Goal: Task Accomplishment & Management: Use online tool/utility

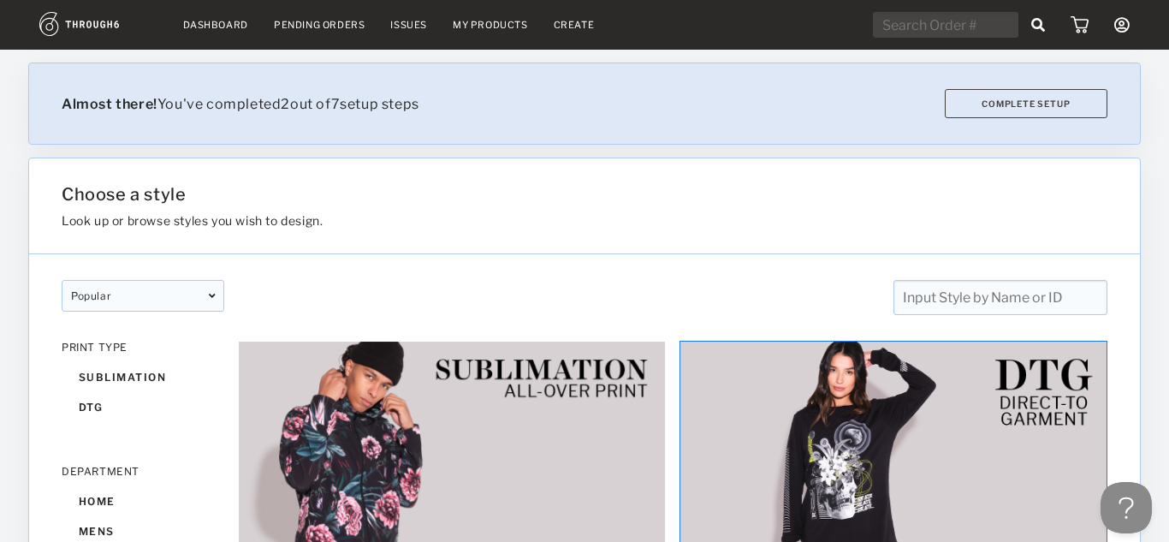
click at [883, 425] on img at bounding box center [894, 460] width 428 height 239
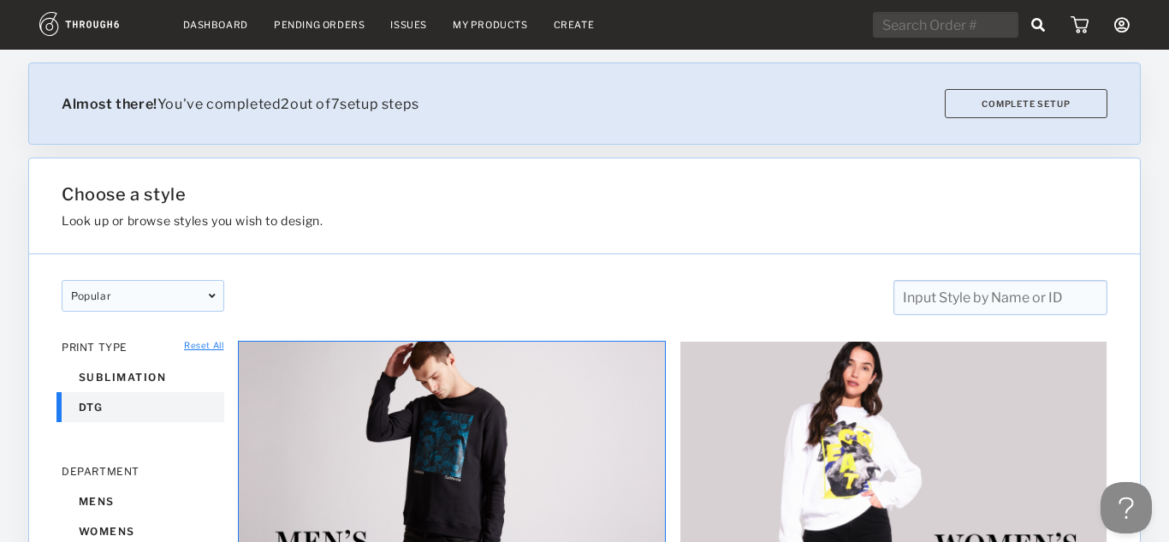
click at [387, 475] on img at bounding box center [452, 460] width 428 height 239
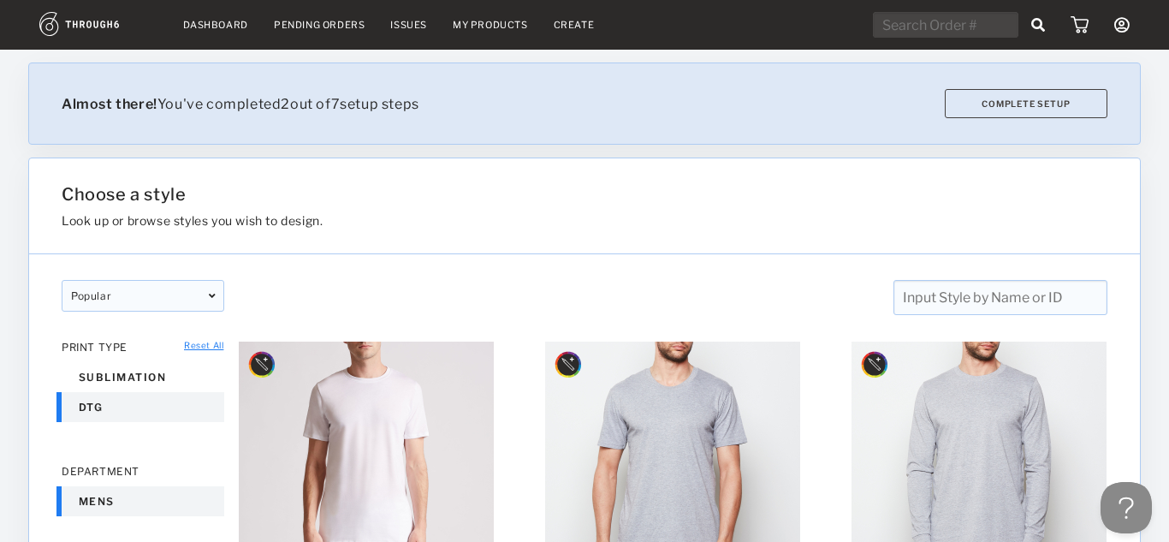
scroll to position [110, 0]
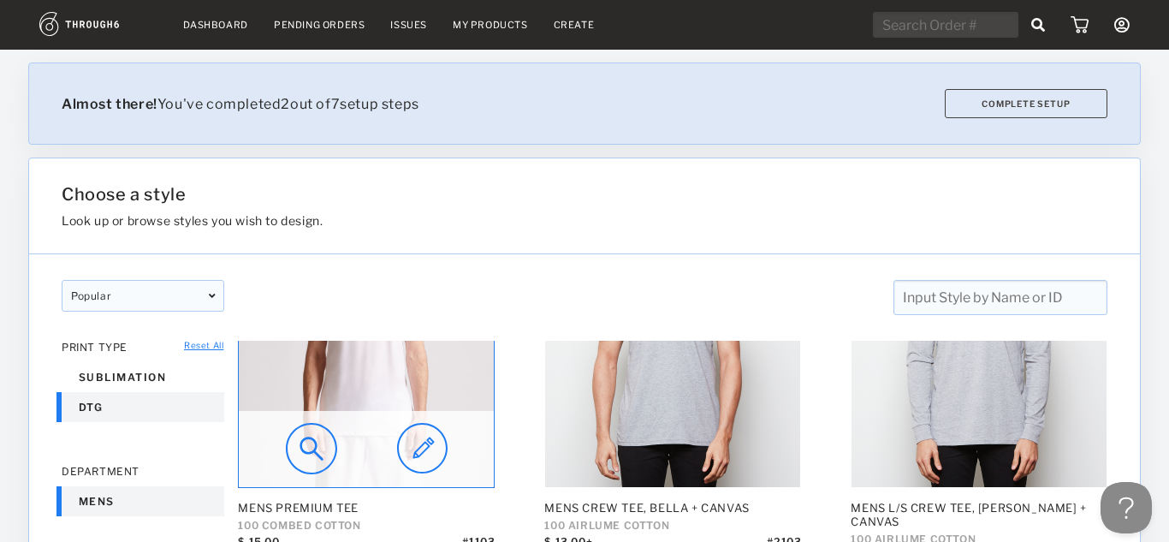
click at [371, 397] on img at bounding box center [366, 359] width 255 height 255
click at [397, 400] on img at bounding box center [366, 359] width 255 height 255
click at [425, 455] on img at bounding box center [422, 448] width 51 height 51
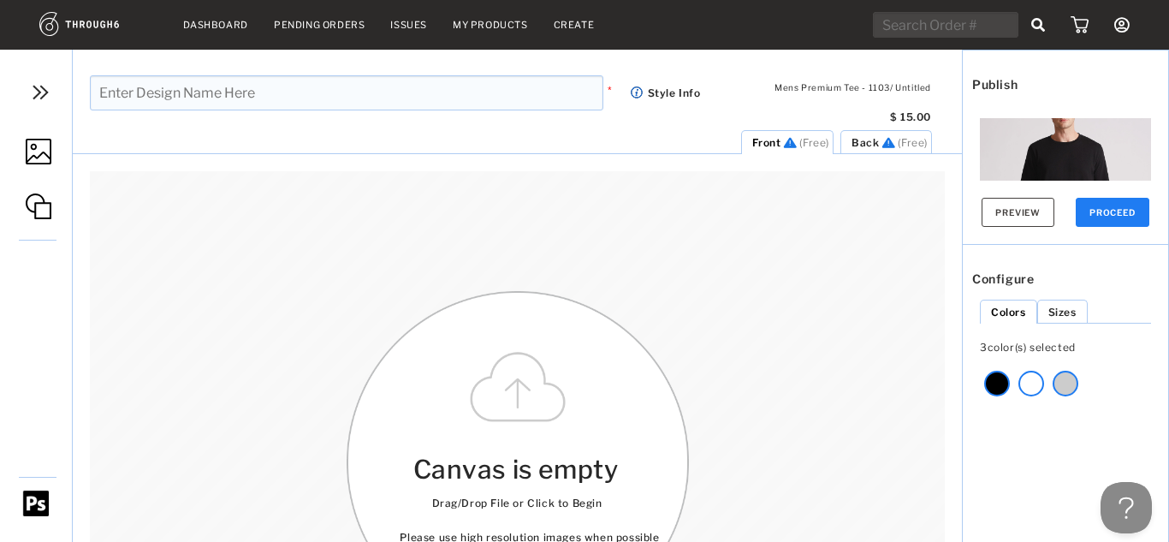
click at [40, 154] on img at bounding box center [39, 152] width 26 height 26
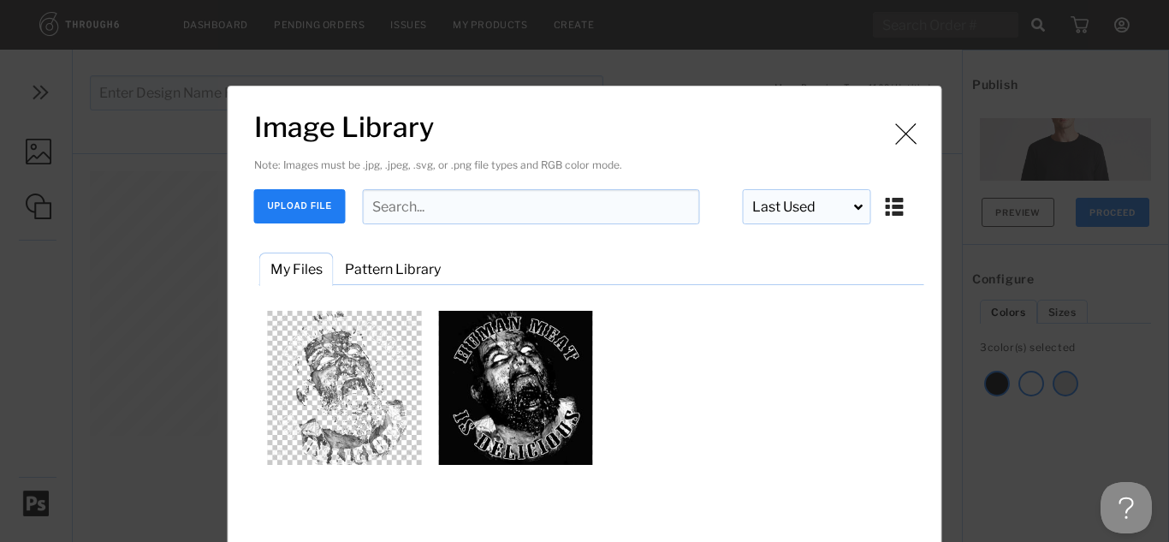
click at [284, 219] on button "UPLOAD FILE" at bounding box center [300, 206] width 92 height 34
click at [302, 208] on button "UPLOAD FILE" at bounding box center [300, 206] width 92 height 34
click at [309, 210] on button "UPLOAD FILE" at bounding box center [300, 206] width 92 height 34
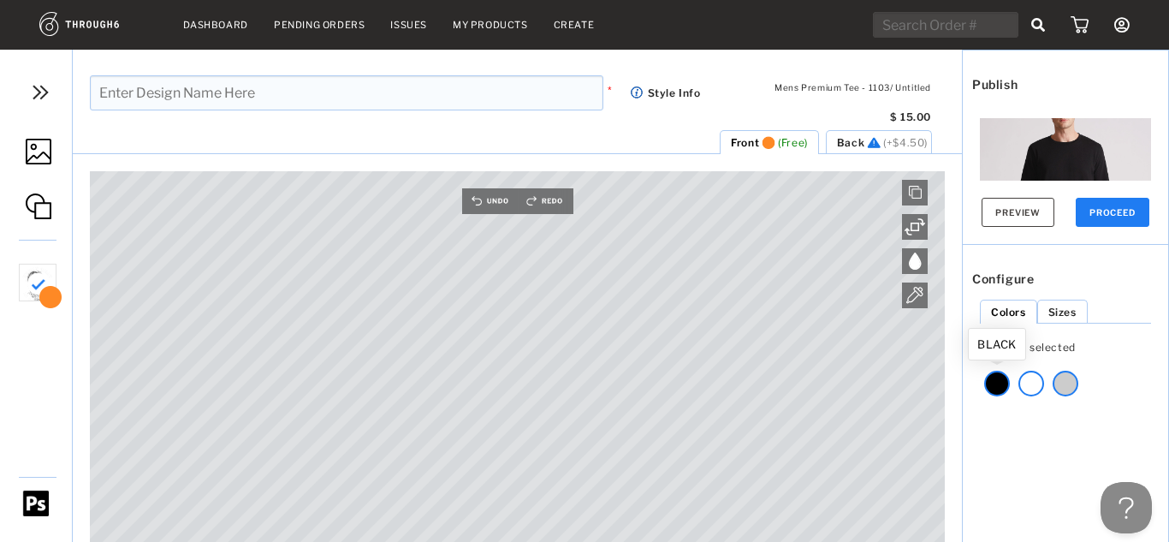
click at [998, 386] on div at bounding box center [998, 384] width 26 height 26
click at [1015, 222] on button "Preview" at bounding box center [1018, 212] width 73 height 29
click at [991, 378] on div at bounding box center [998, 384] width 26 height 26
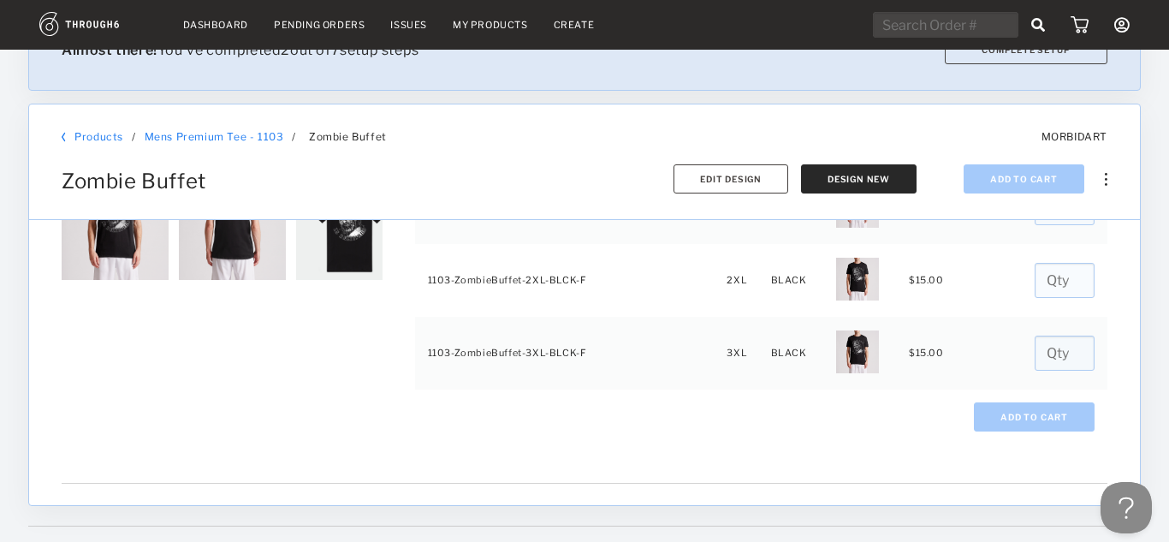
scroll to position [403, 0]
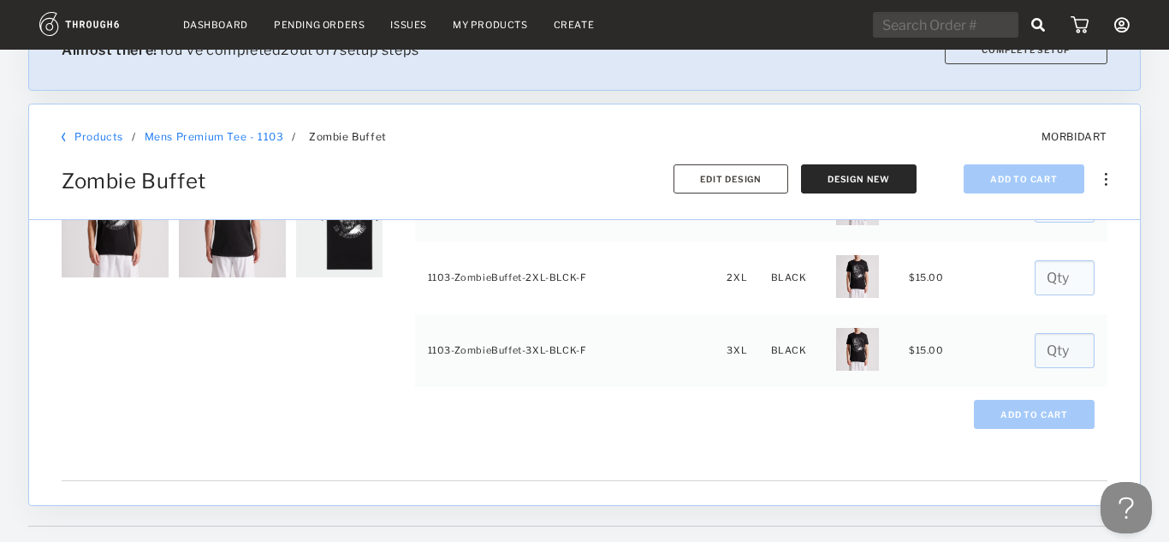
click at [786, 387] on div at bounding box center [585, 393] width 1046 height 13
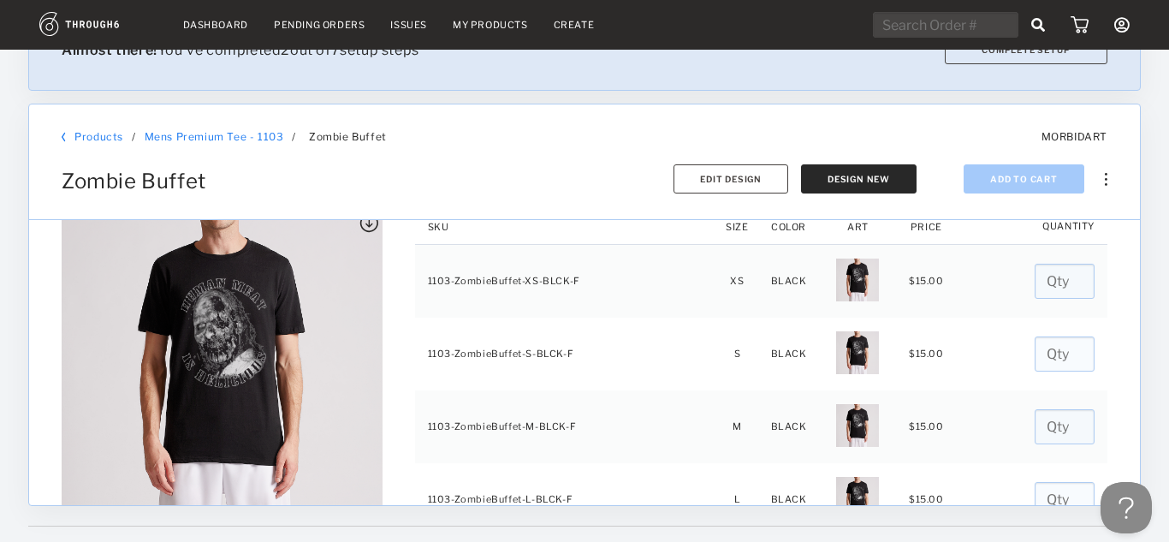
scroll to position [0, 0]
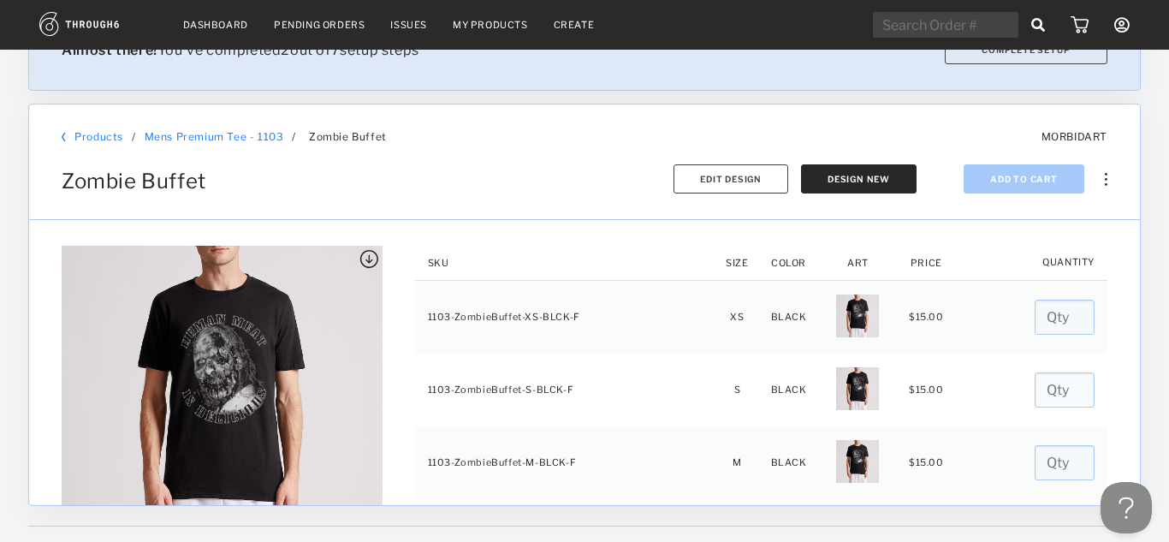
click at [1108, 185] on div "Zombie Buffet Copy Product Delete Add To Cart Design New Edit Design" at bounding box center [585, 168] width 1060 height 51
click at [1104, 184] on div at bounding box center [1100, 169] width 15 height 34
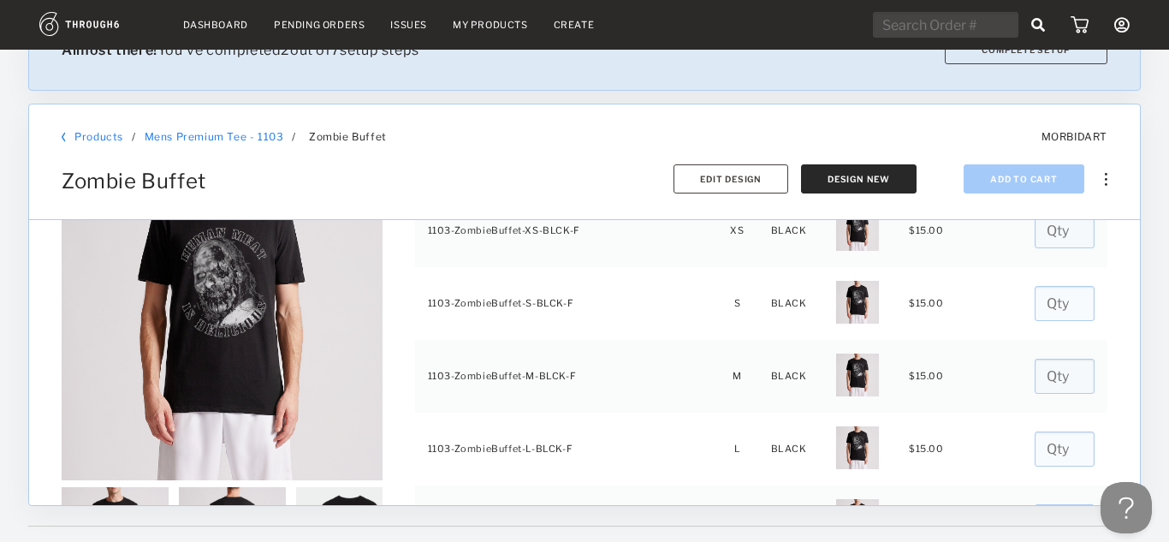
scroll to position [85, 0]
